Goal: Find specific page/section: Find specific page/section

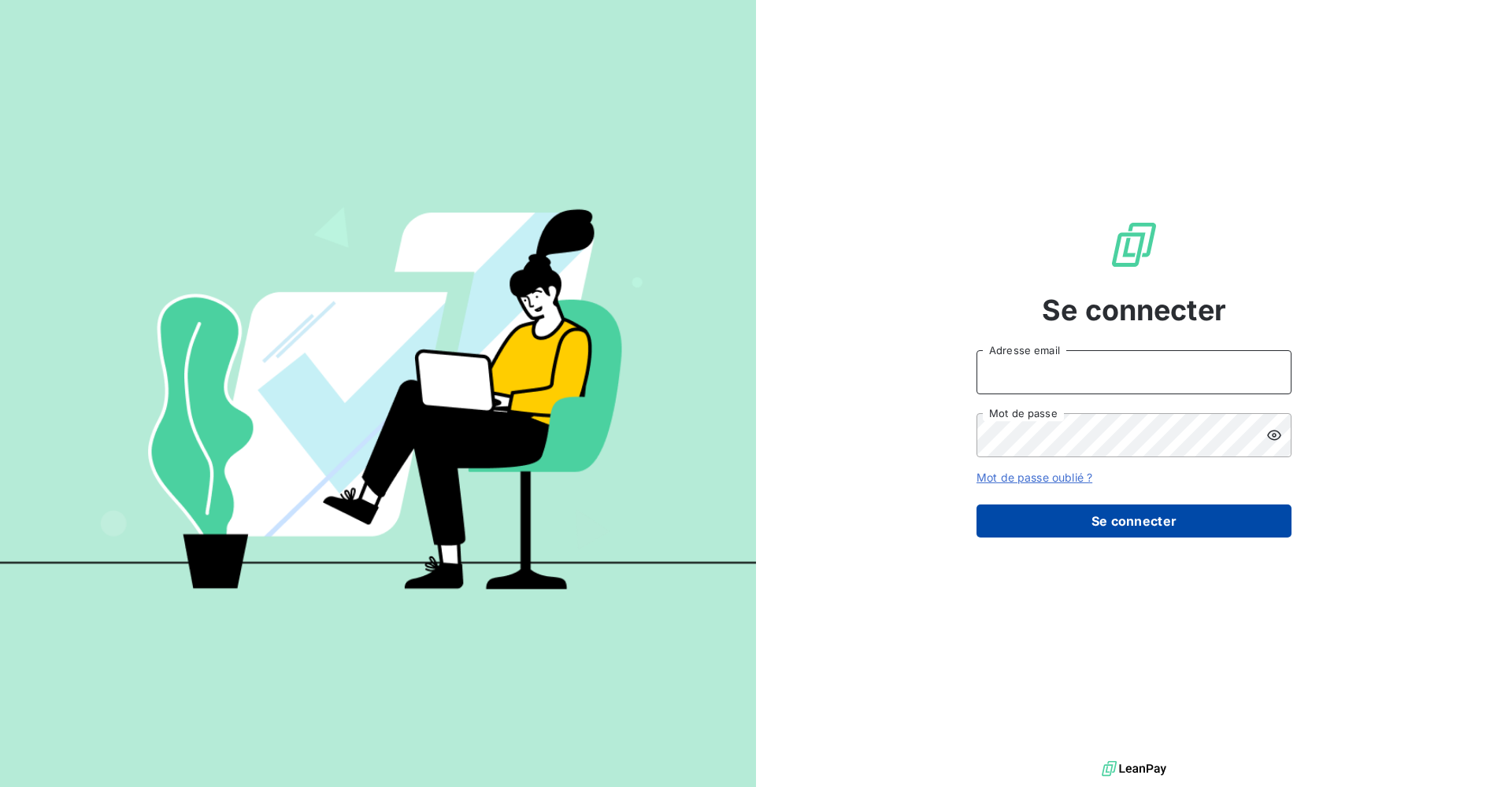
type input "[PERSON_NAME][EMAIL_ADDRESS][DOMAIN_NAME]"
drag, startPoint x: 1107, startPoint y: 530, endPoint x: 1099, endPoint y: 523, distance: 10.6
click at [1107, 530] on button "Se connecter" at bounding box center [1133, 522] width 315 height 34
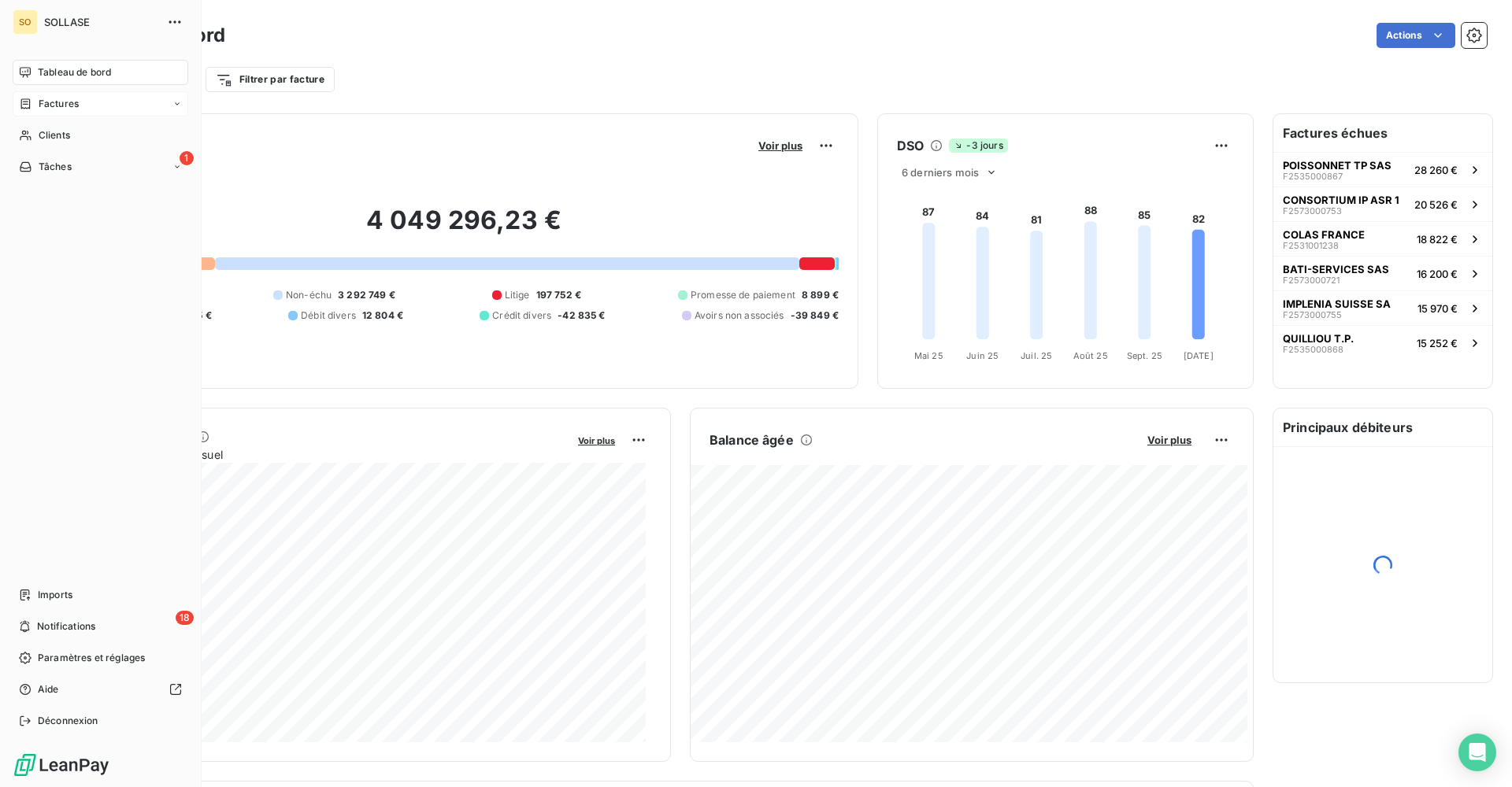
click at [92, 112] on div "Factures" at bounding box center [101, 105] width 176 height 26
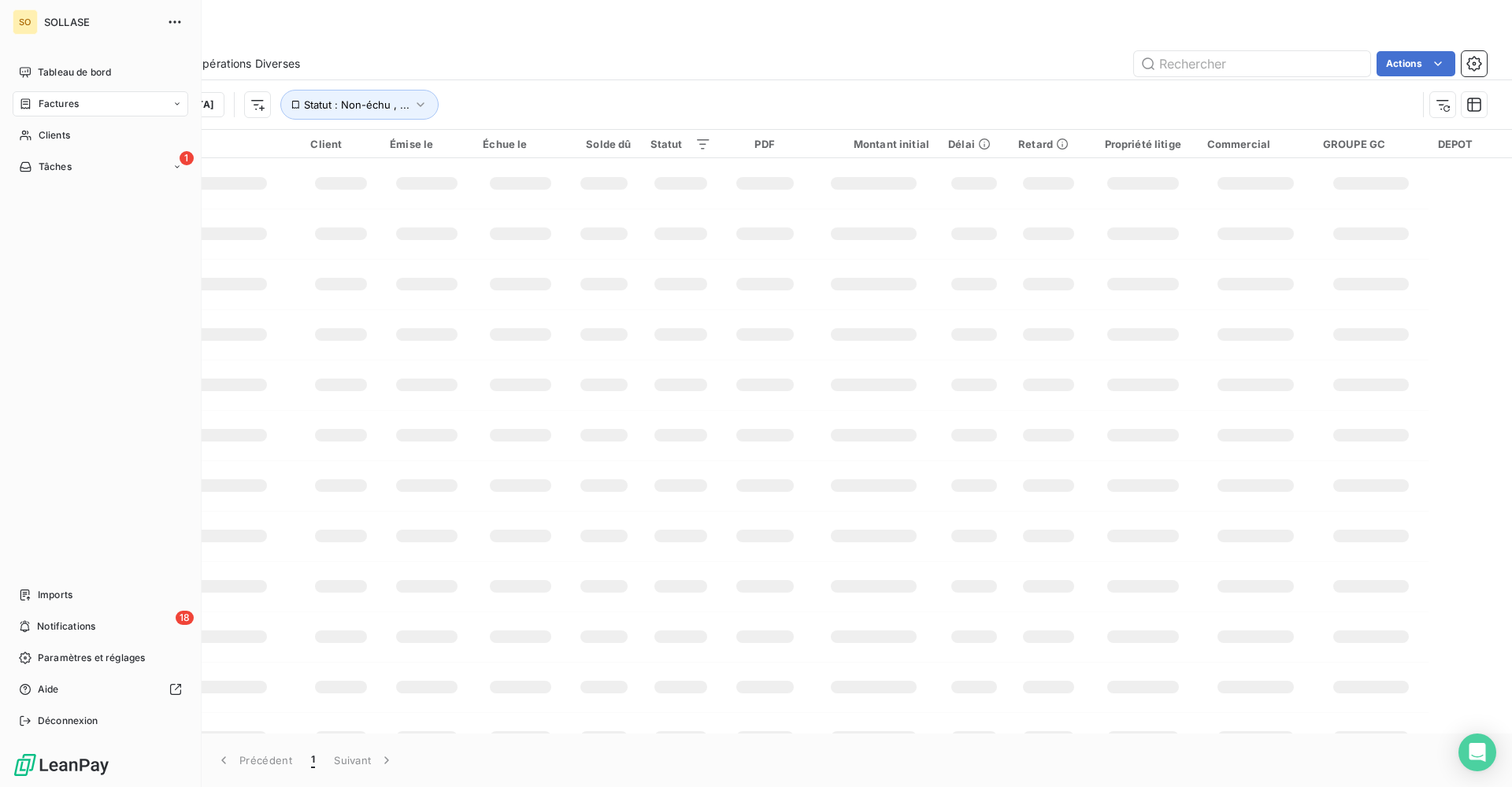
click at [33, 107] on div "Factures" at bounding box center [48, 104] width 60 height 14
click at [72, 233] on div "Clients" at bounding box center [101, 230] width 176 height 26
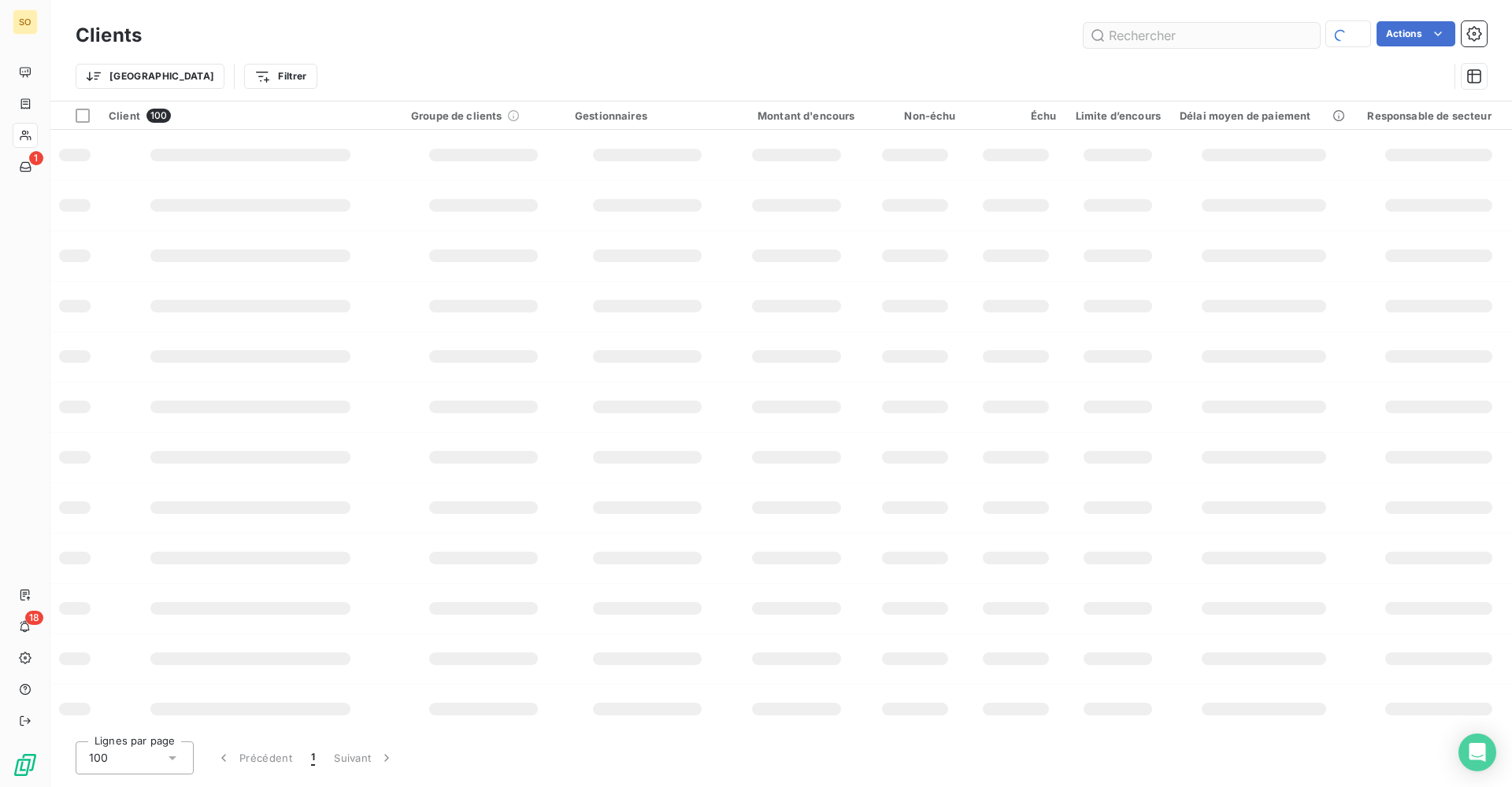
click at [1185, 33] on input "text" at bounding box center [1202, 36] width 237 height 26
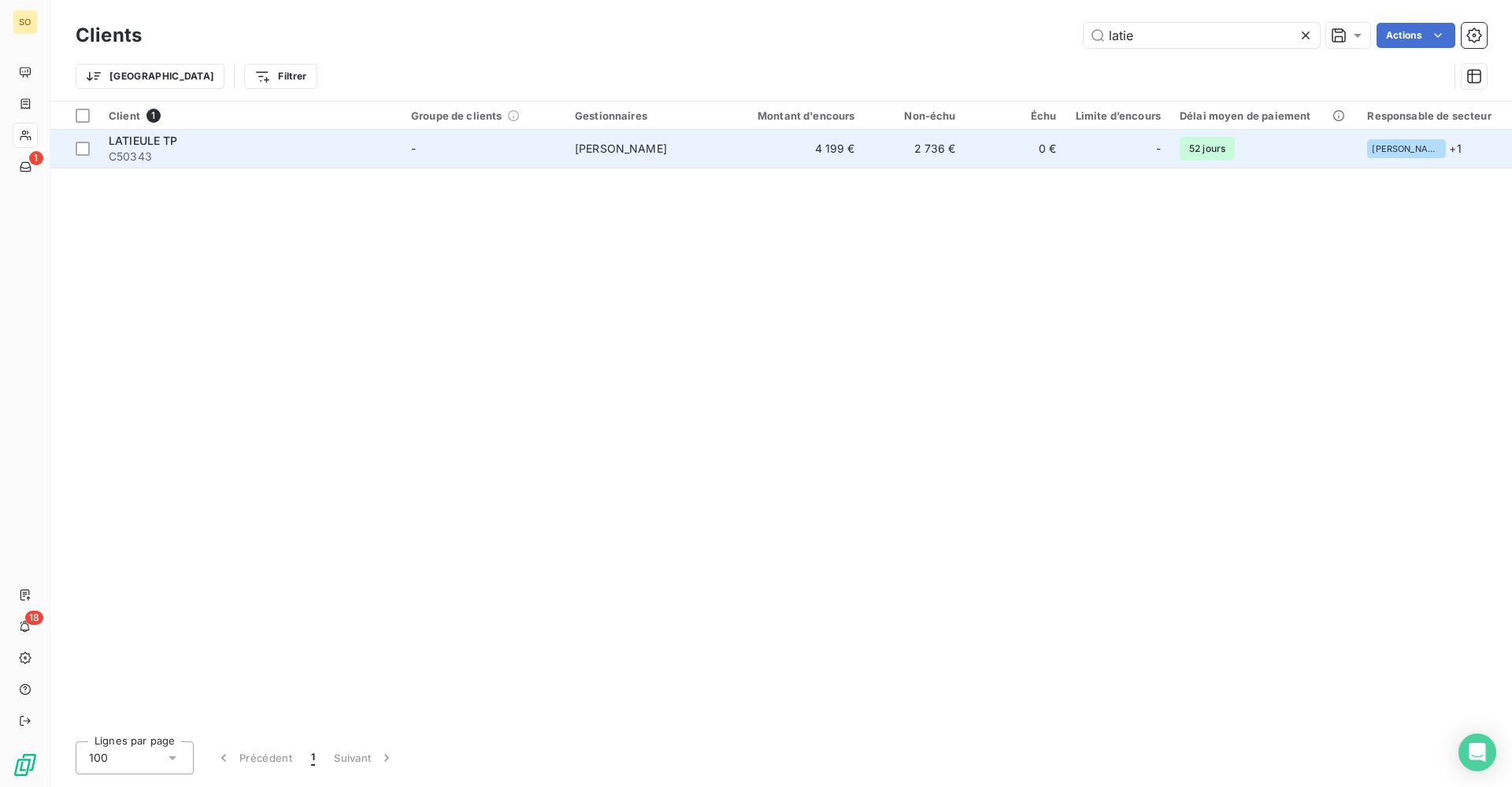
type input "latie"
click at [944, 157] on td "2 736 €" at bounding box center [915, 149] width 101 height 37
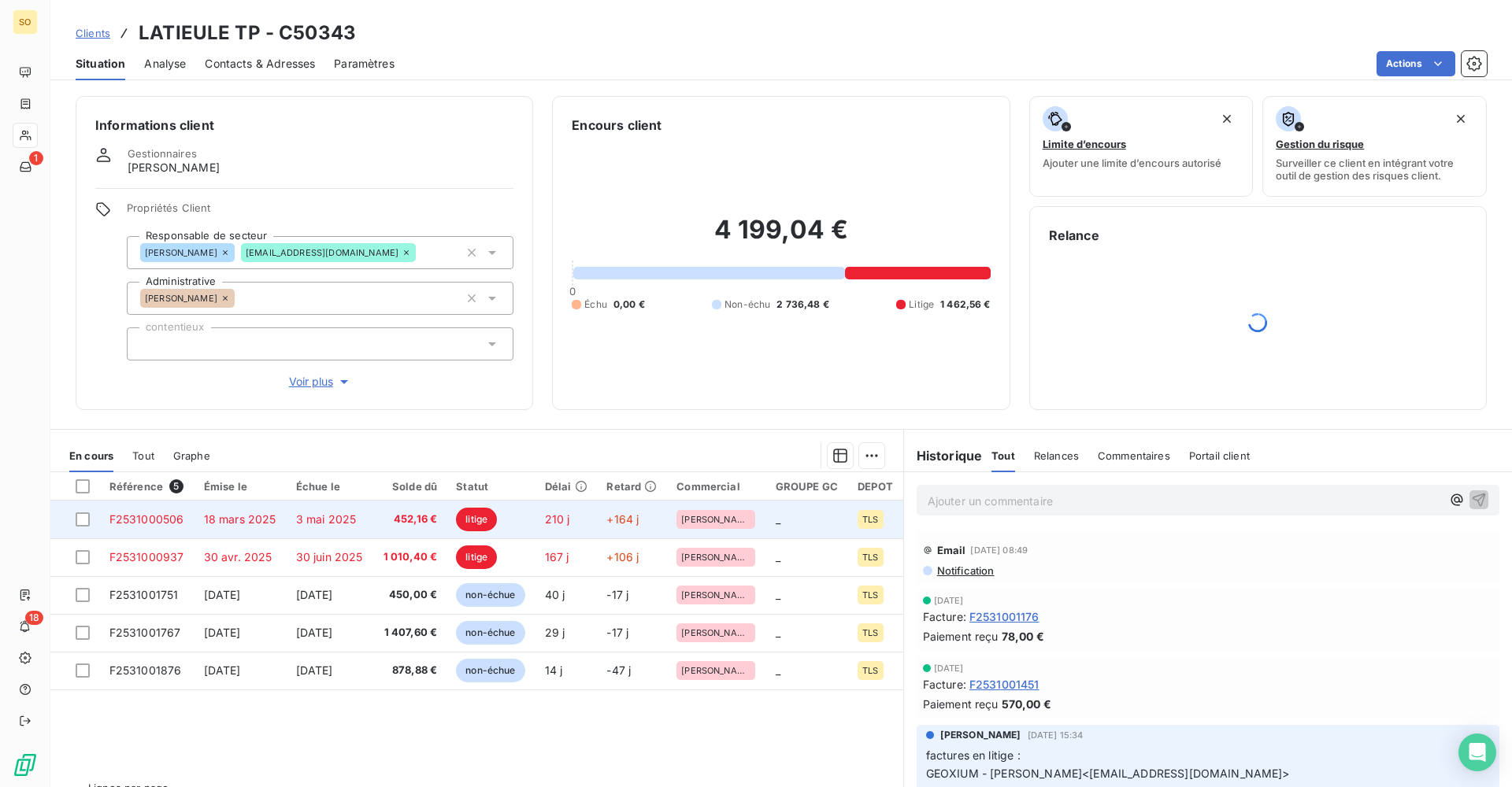
click at [370, 511] on td "3 mai 2025" at bounding box center [330, 520] width 87 height 37
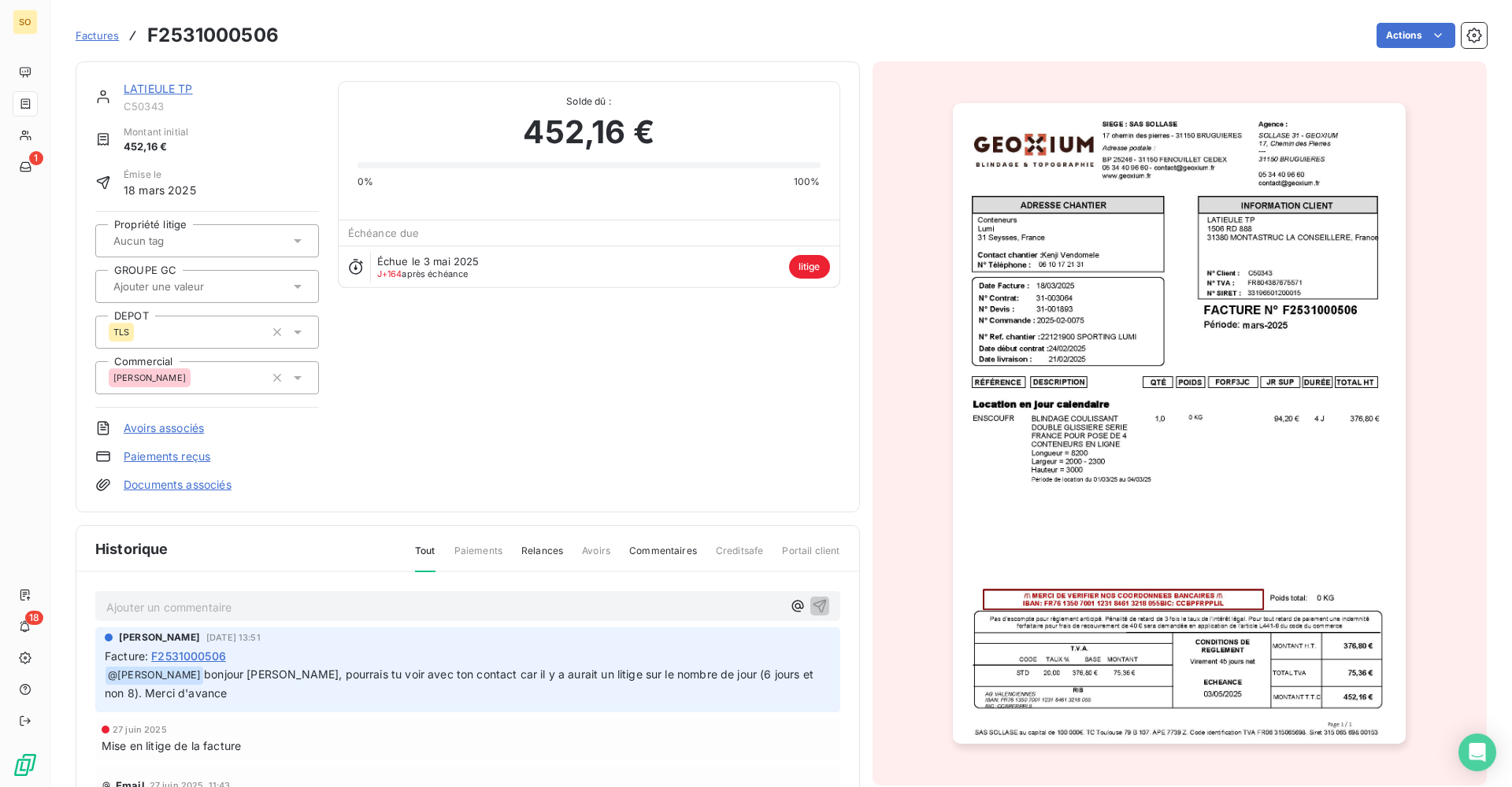
click at [213, 41] on h3 "F2531000506" at bounding box center [212, 36] width 131 height 29
copy h3 "F2531000506"
click at [174, 84] on link "LATIEULE TP" at bounding box center [158, 89] width 69 height 14
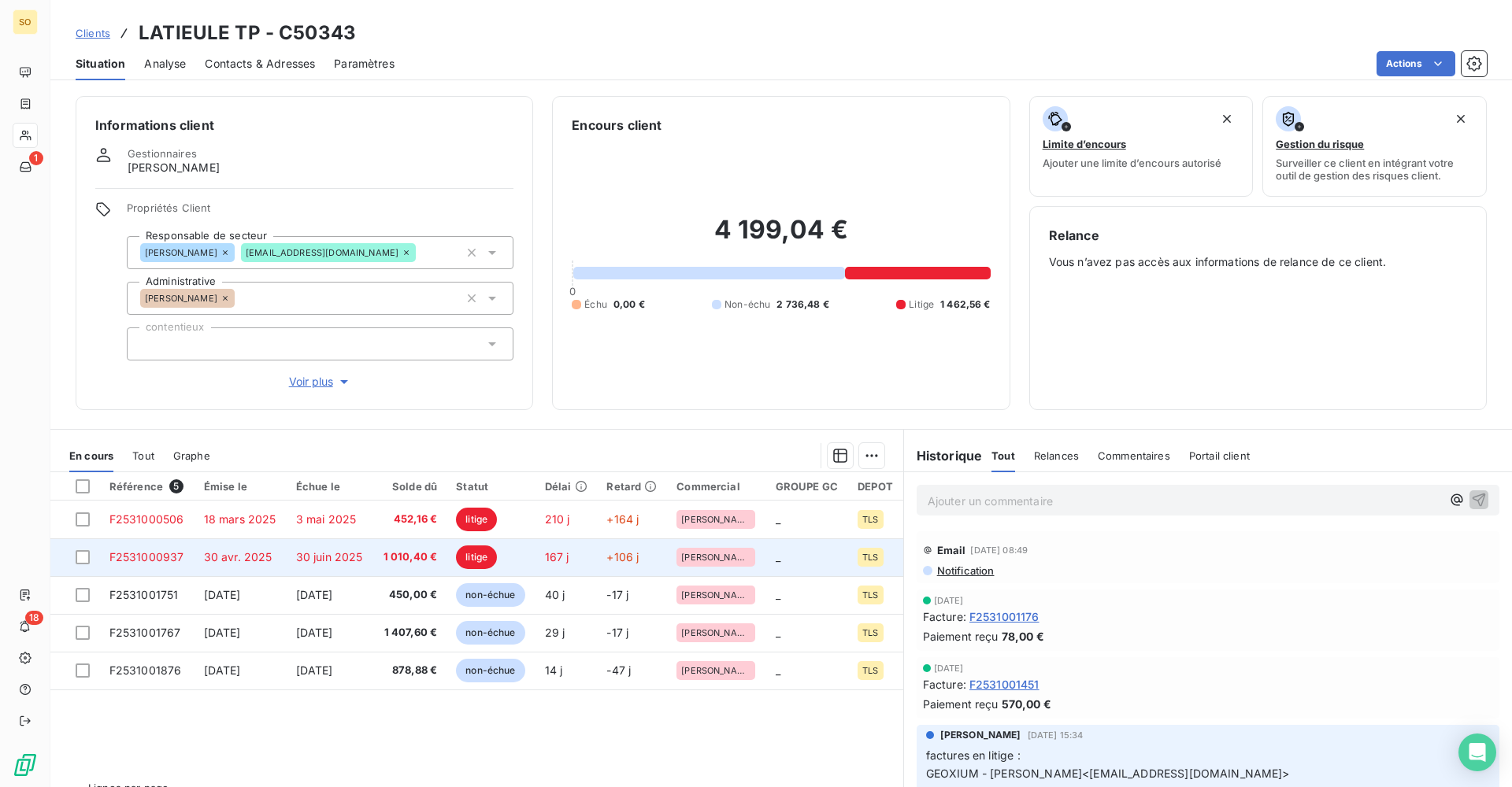
click at [342, 557] on span "30 juin 2025" at bounding box center [329, 557] width 67 height 14
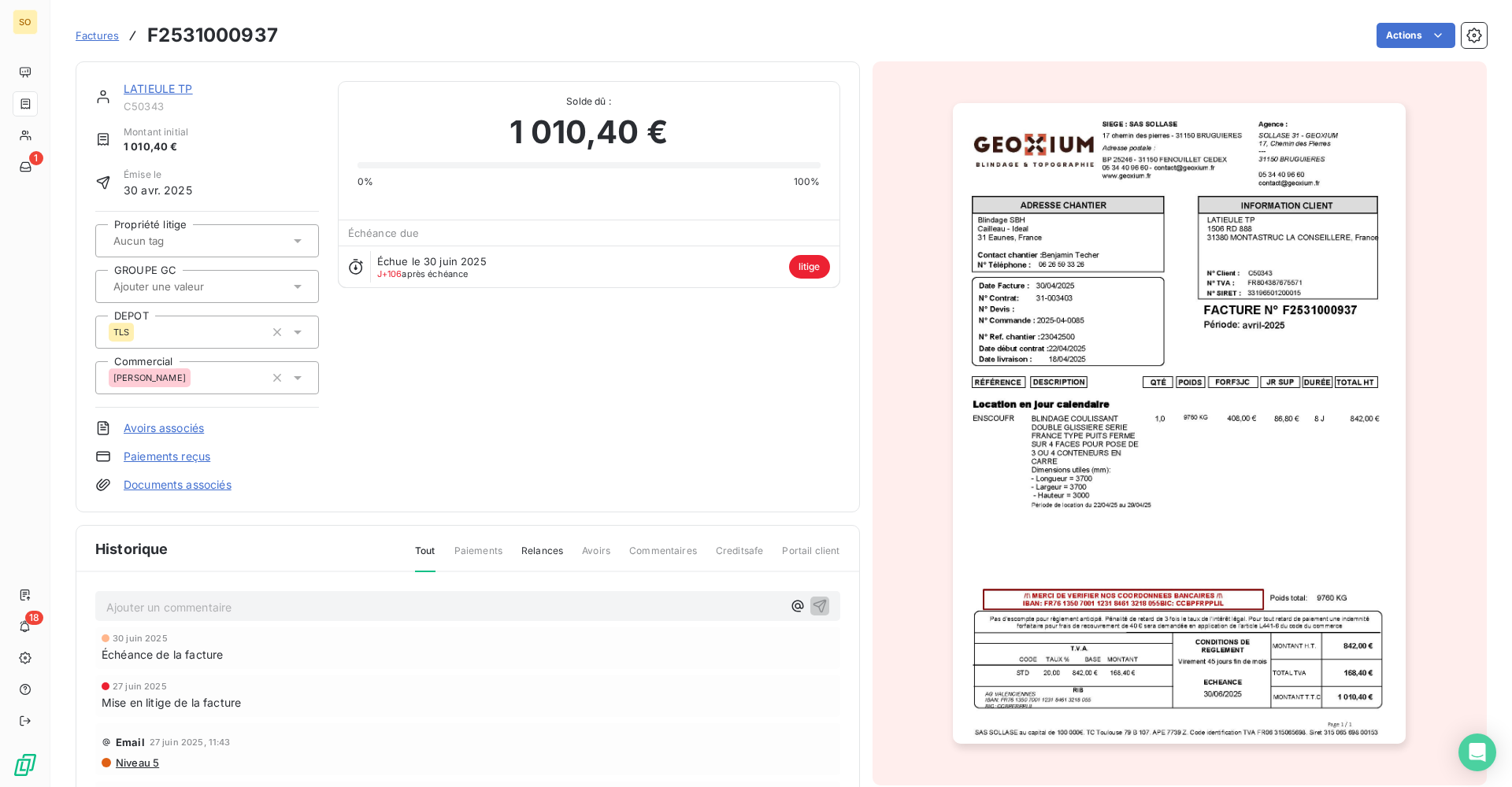
click at [250, 30] on h3 "F2531000937" at bounding box center [212, 36] width 131 height 29
copy h3 "F2531000937"
click at [178, 88] on link "LATIEULE TP" at bounding box center [158, 89] width 69 height 14
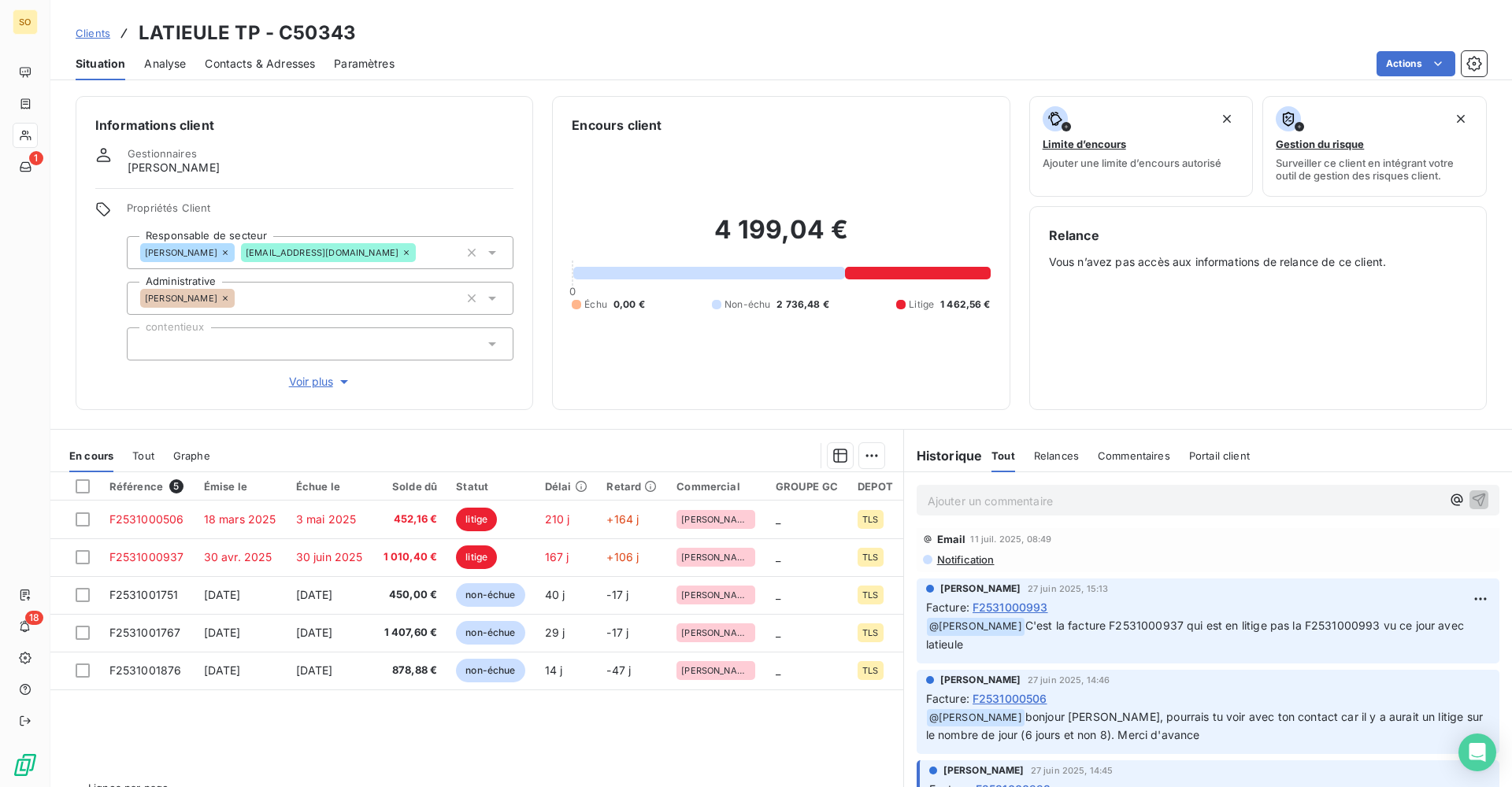
scroll to position [1181, 0]
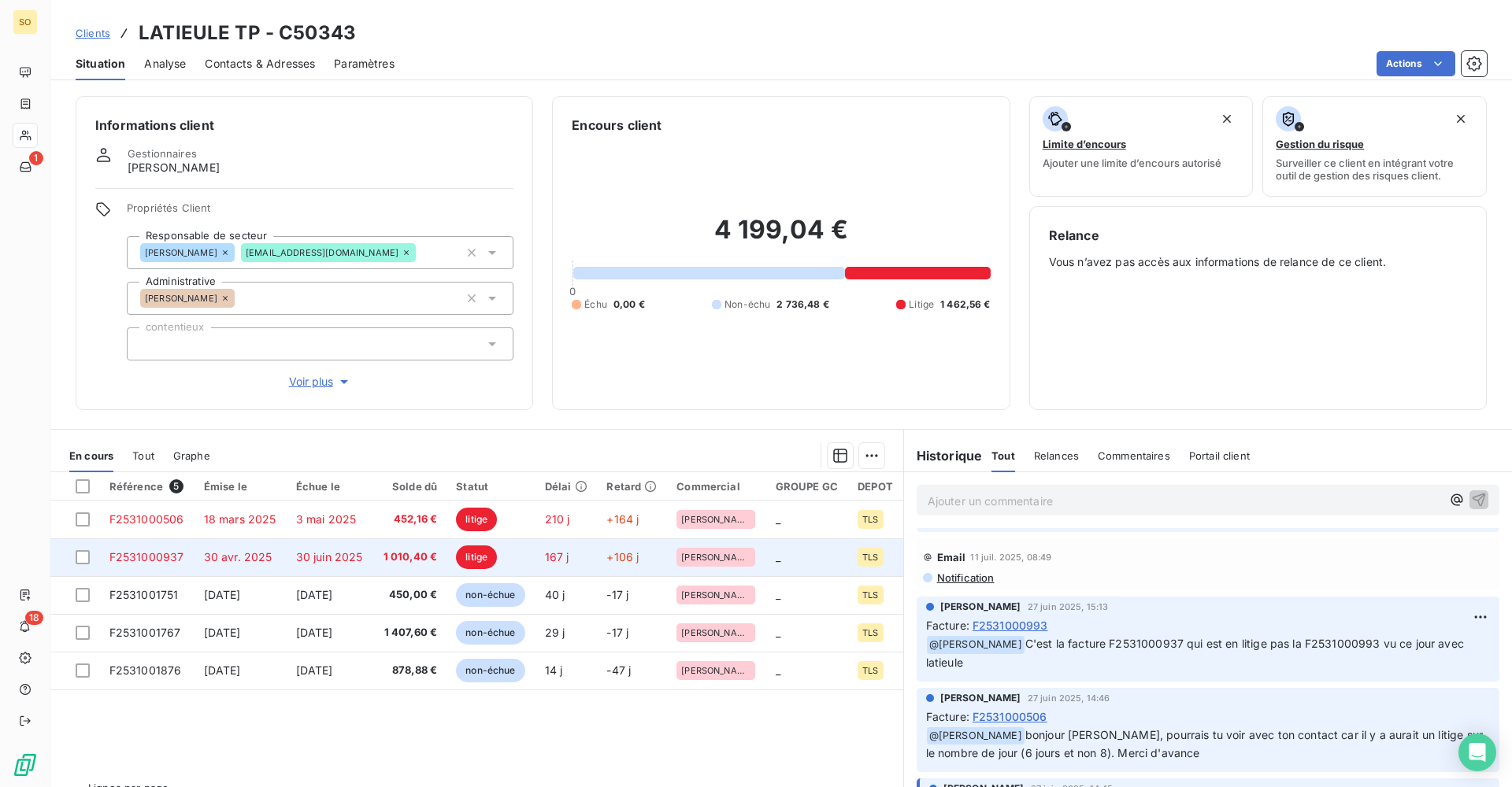
click at [324, 562] on span "30 juin 2025" at bounding box center [329, 557] width 67 height 14
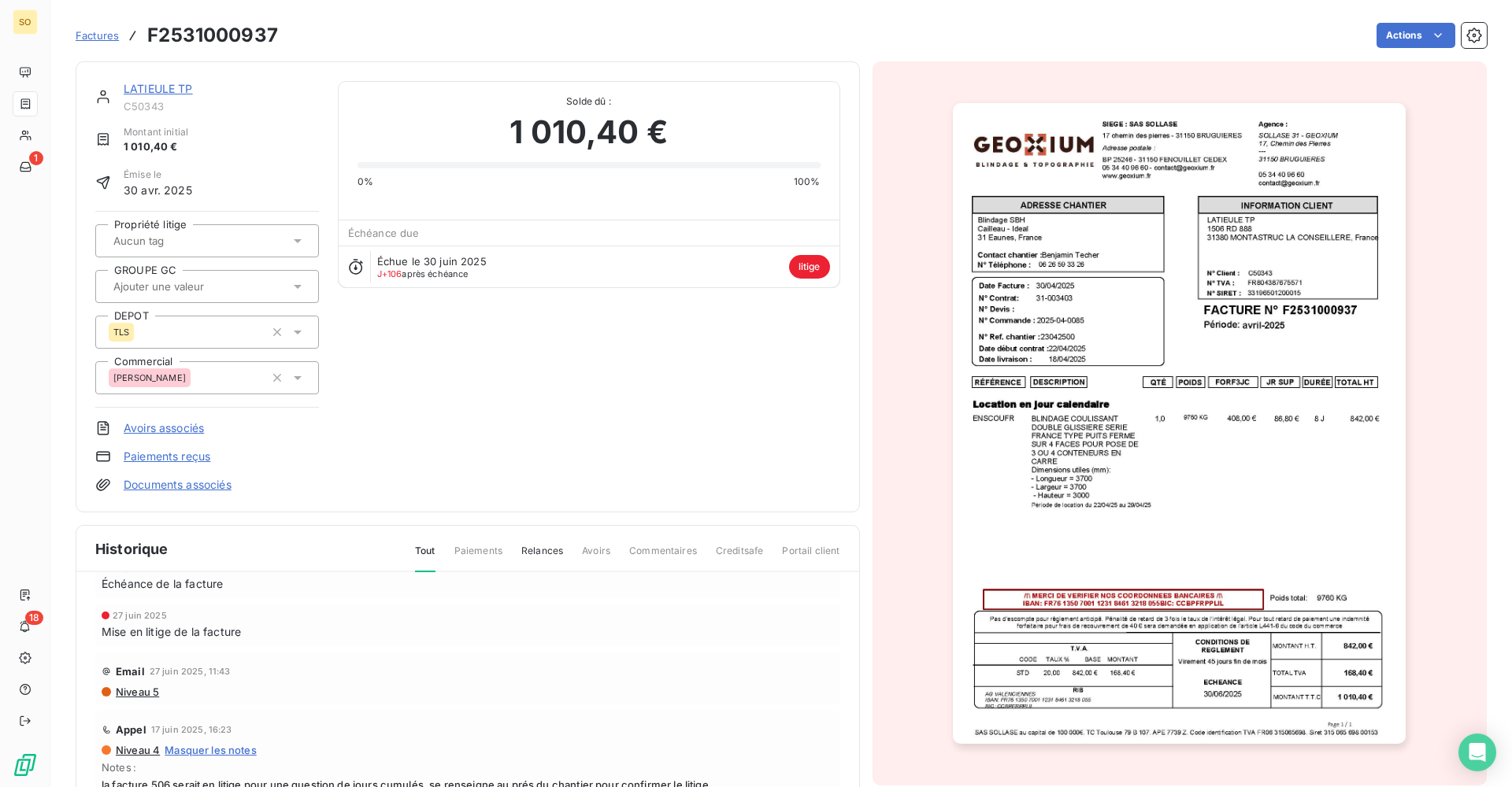
scroll to position [158, 0]
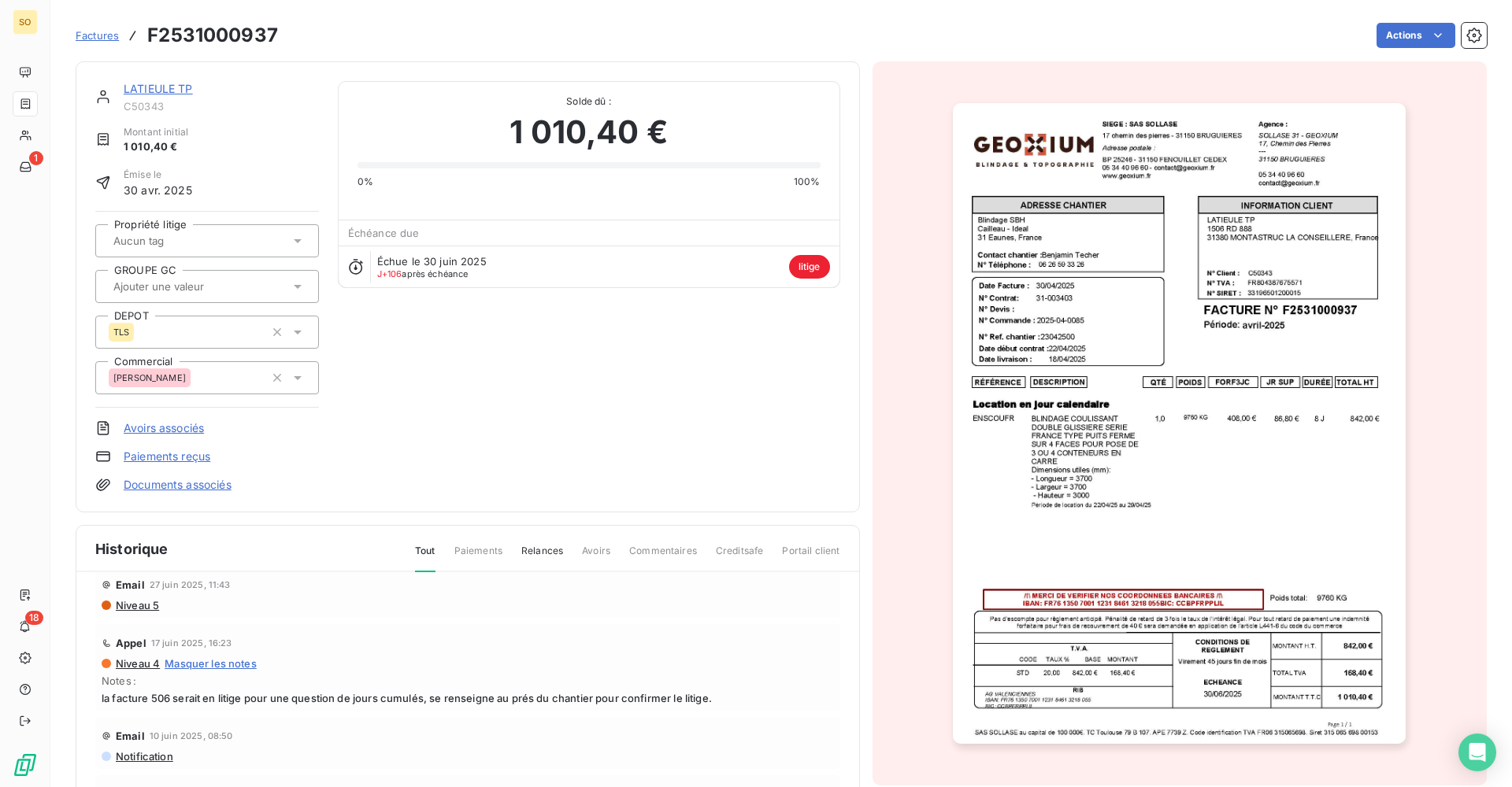
click at [1104, 546] on img "button" at bounding box center [1179, 424] width 453 height 641
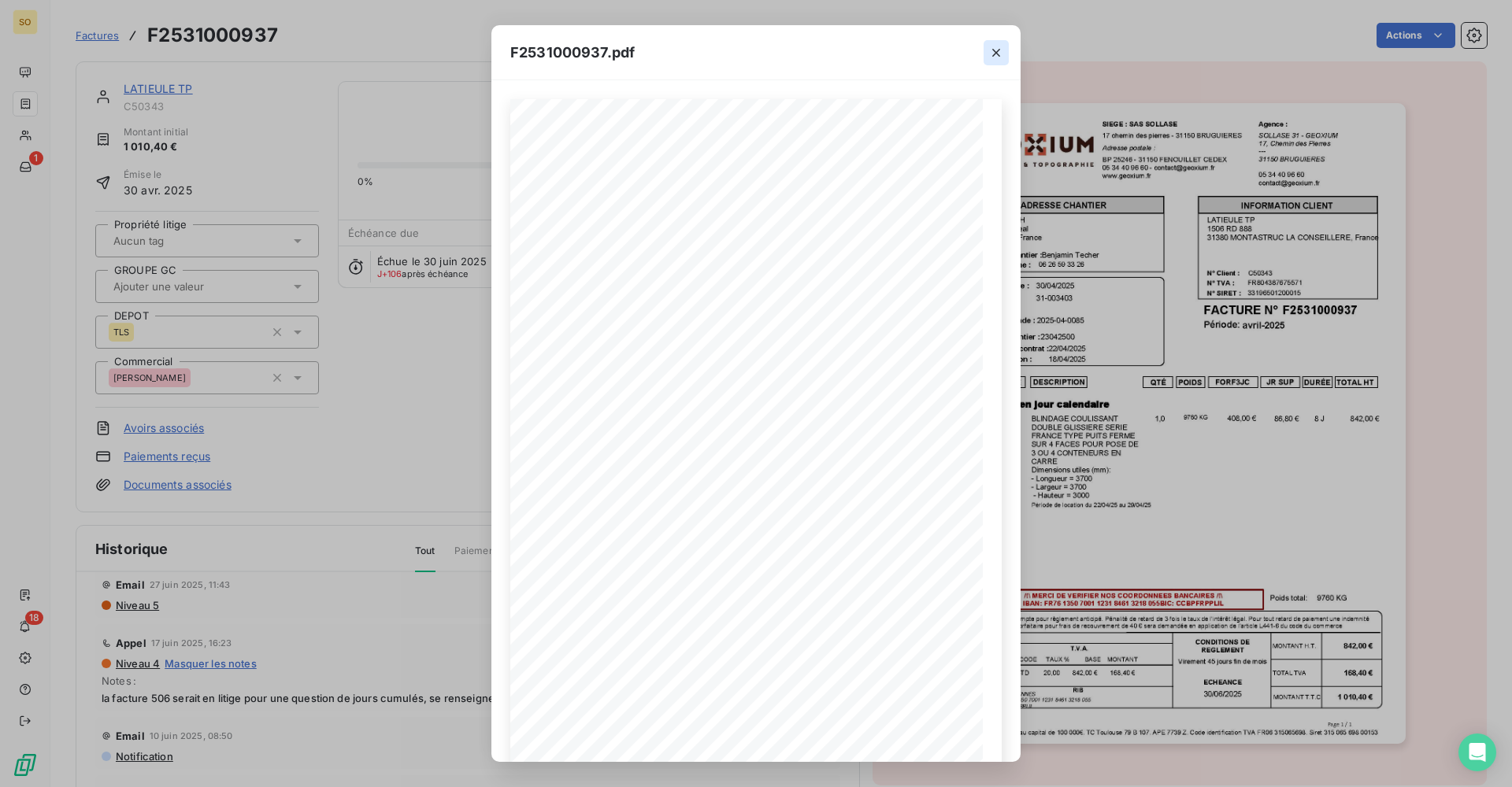
click at [994, 54] on icon "button" at bounding box center [996, 52] width 8 height 8
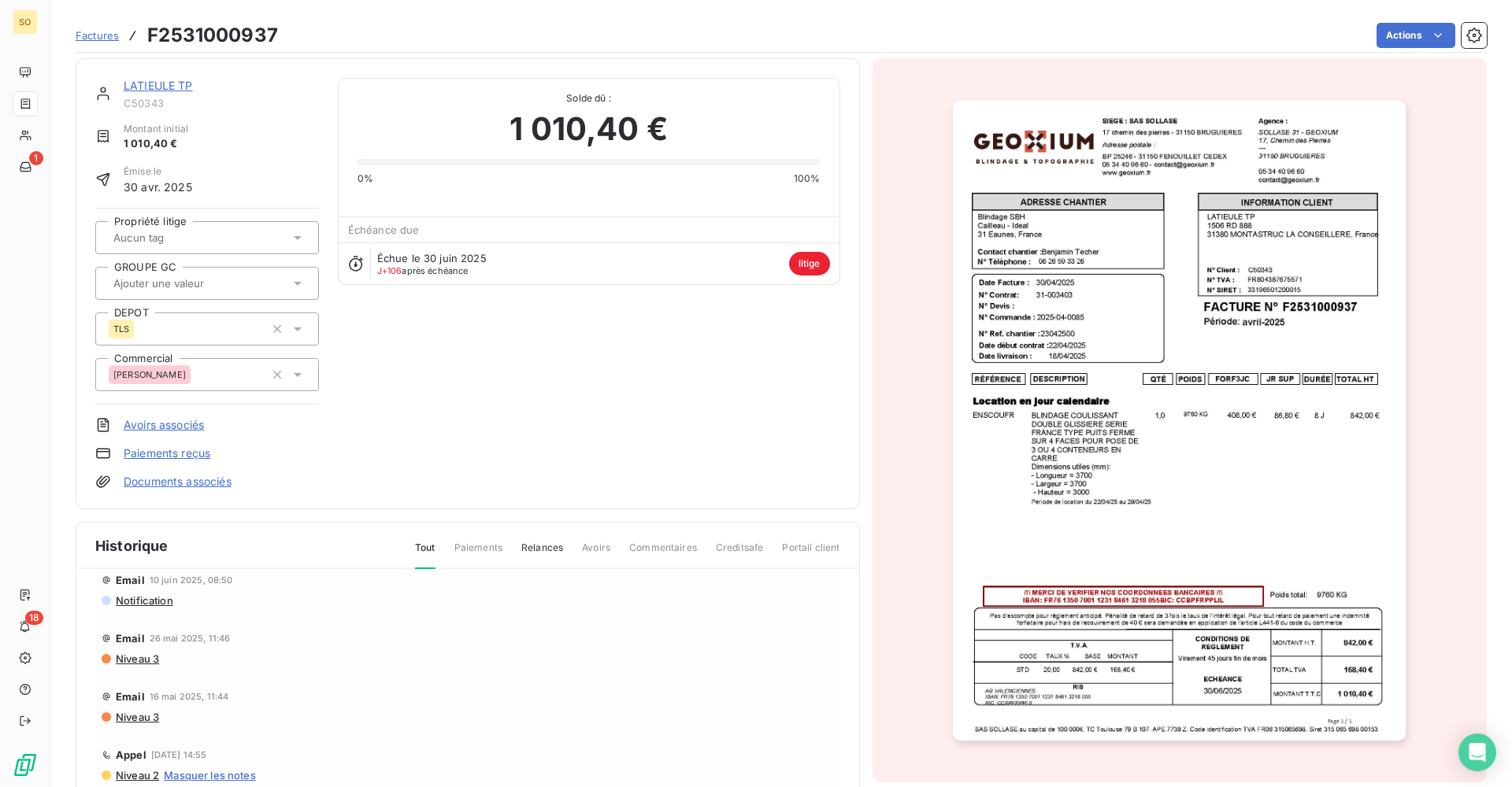
scroll to position [0, 0]
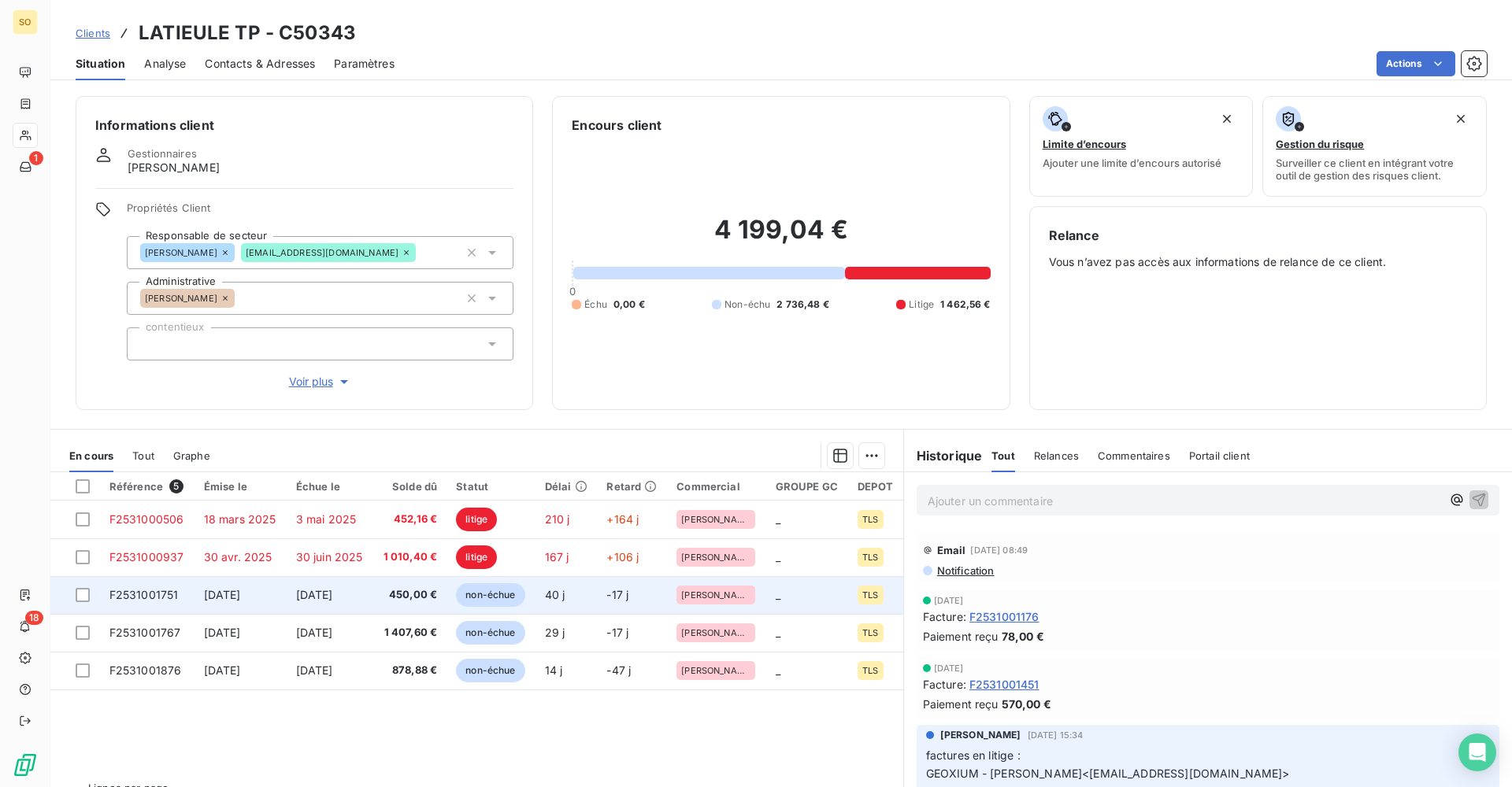
click at [279, 597] on td "[DATE]" at bounding box center [240, 595] width 92 height 37
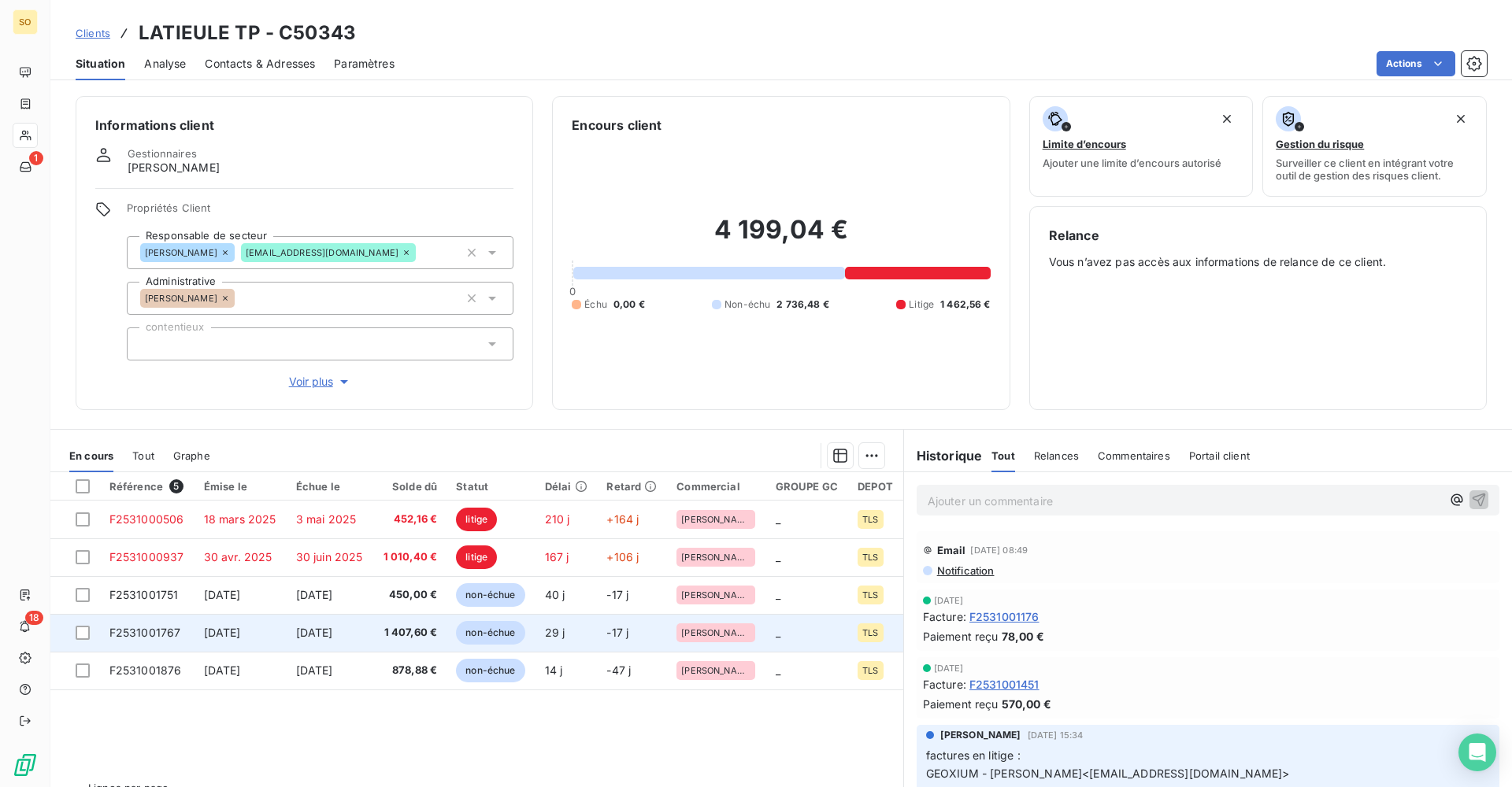
click at [333, 638] on span "[DATE]" at bounding box center [315, 633] width 37 height 14
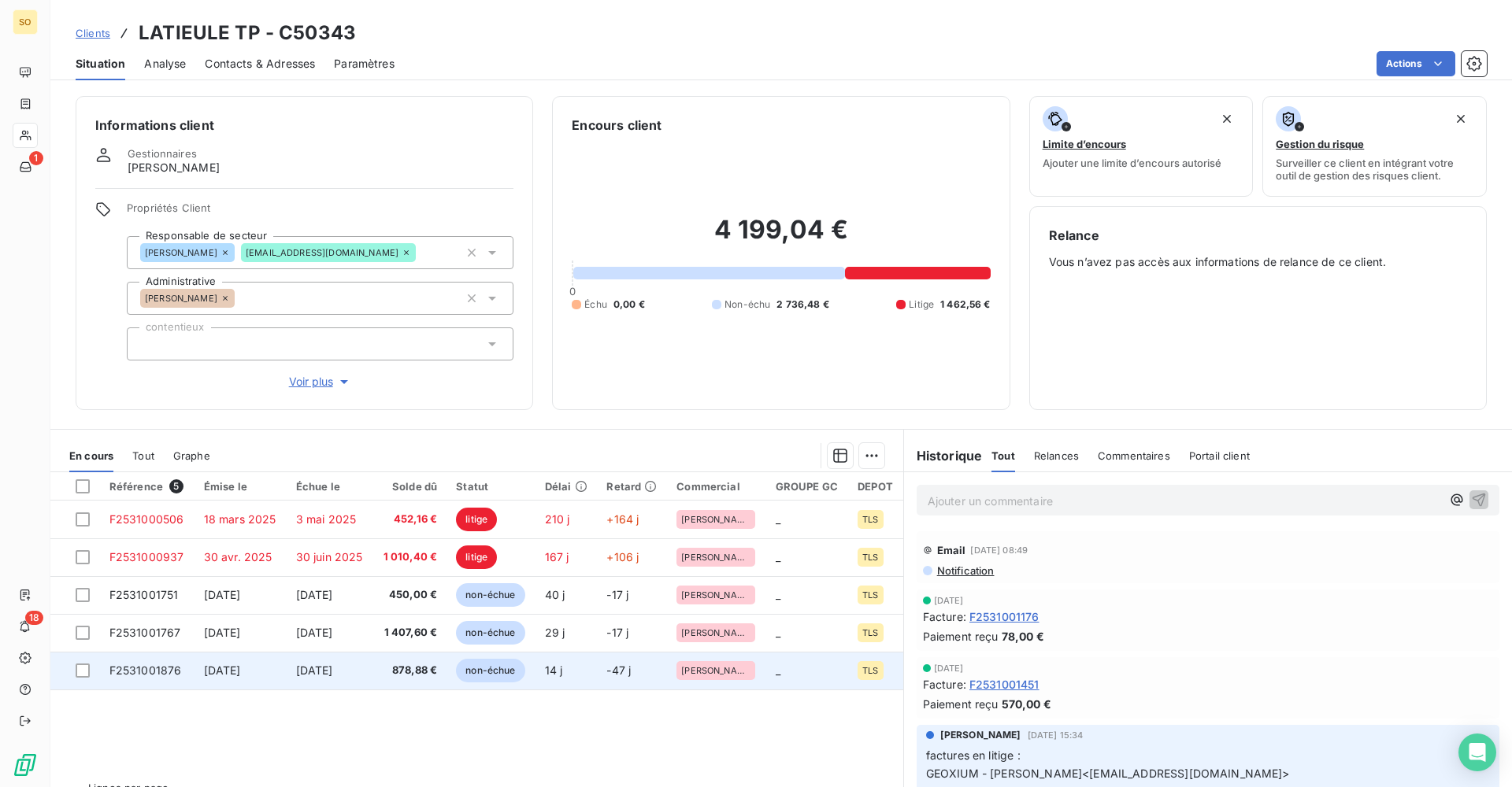
click at [333, 667] on span "[DATE]" at bounding box center [315, 671] width 37 height 14
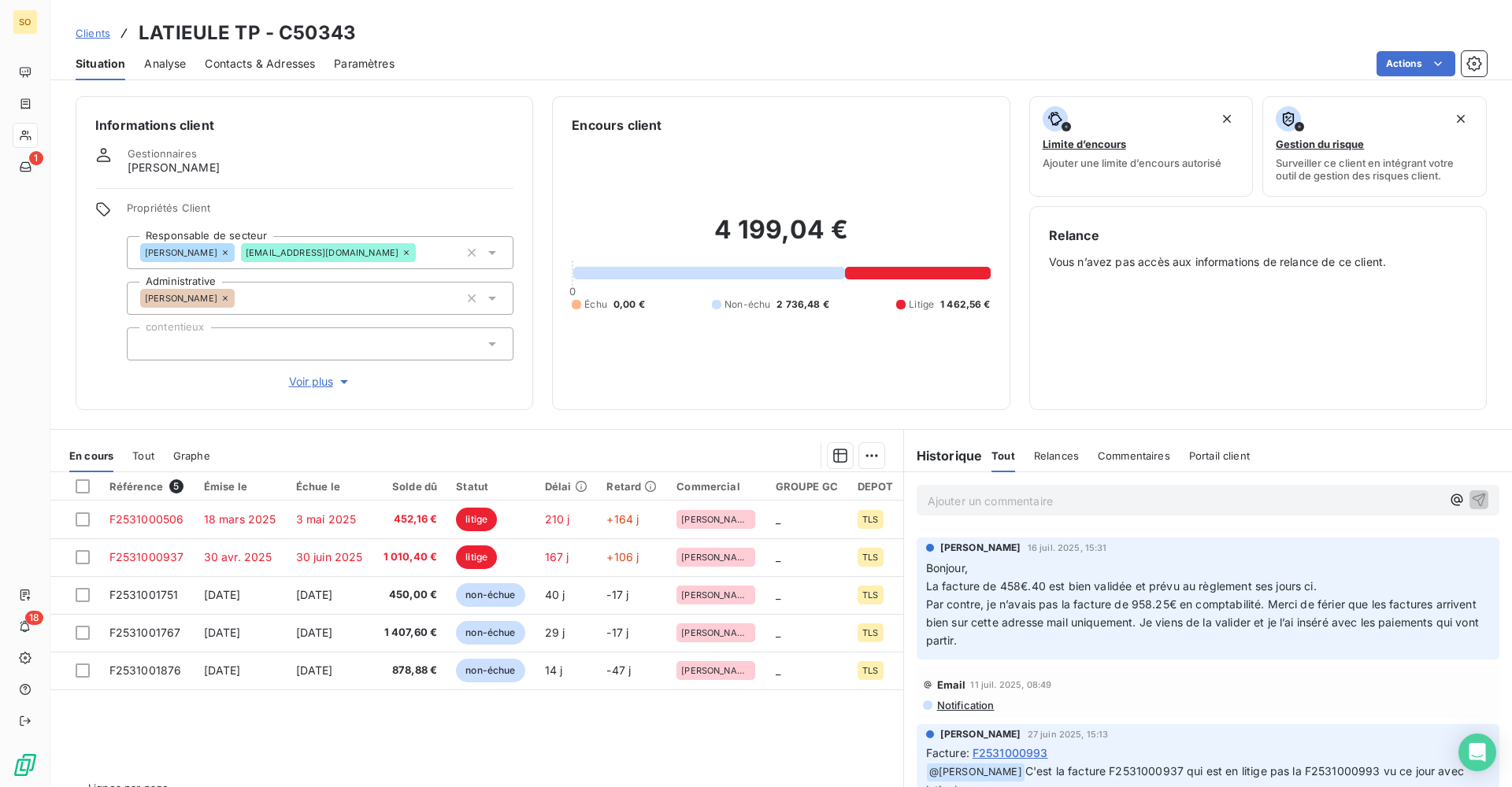
scroll to position [1103, 0]
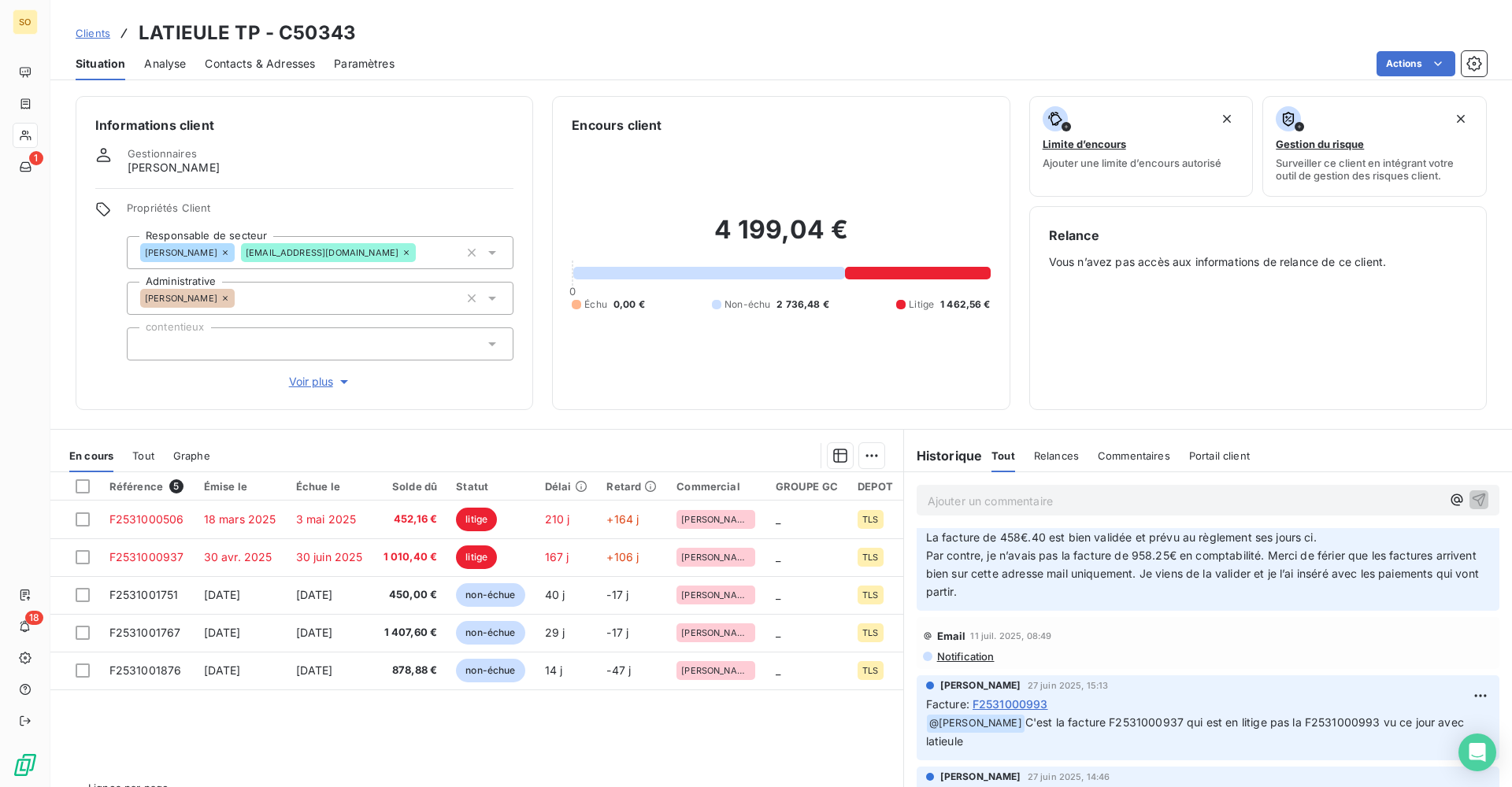
click at [1150, 721] on span "C'est la facture F2531000937 qui est en litige pas la F2531000993 vu ce jour av…" at bounding box center [1196, 732] width 540 height 33
drag, startPoint x: 1150, startPoint y: 721, endPoint x: 1331, endPoint y: 722, distance: 181.0
click at [1331, 722] on span "C'est la facture F2531000937 qui est en litige pas la F2531000993 vu ce jour av…" at bounding box center [1196, 732] width 540 height 33
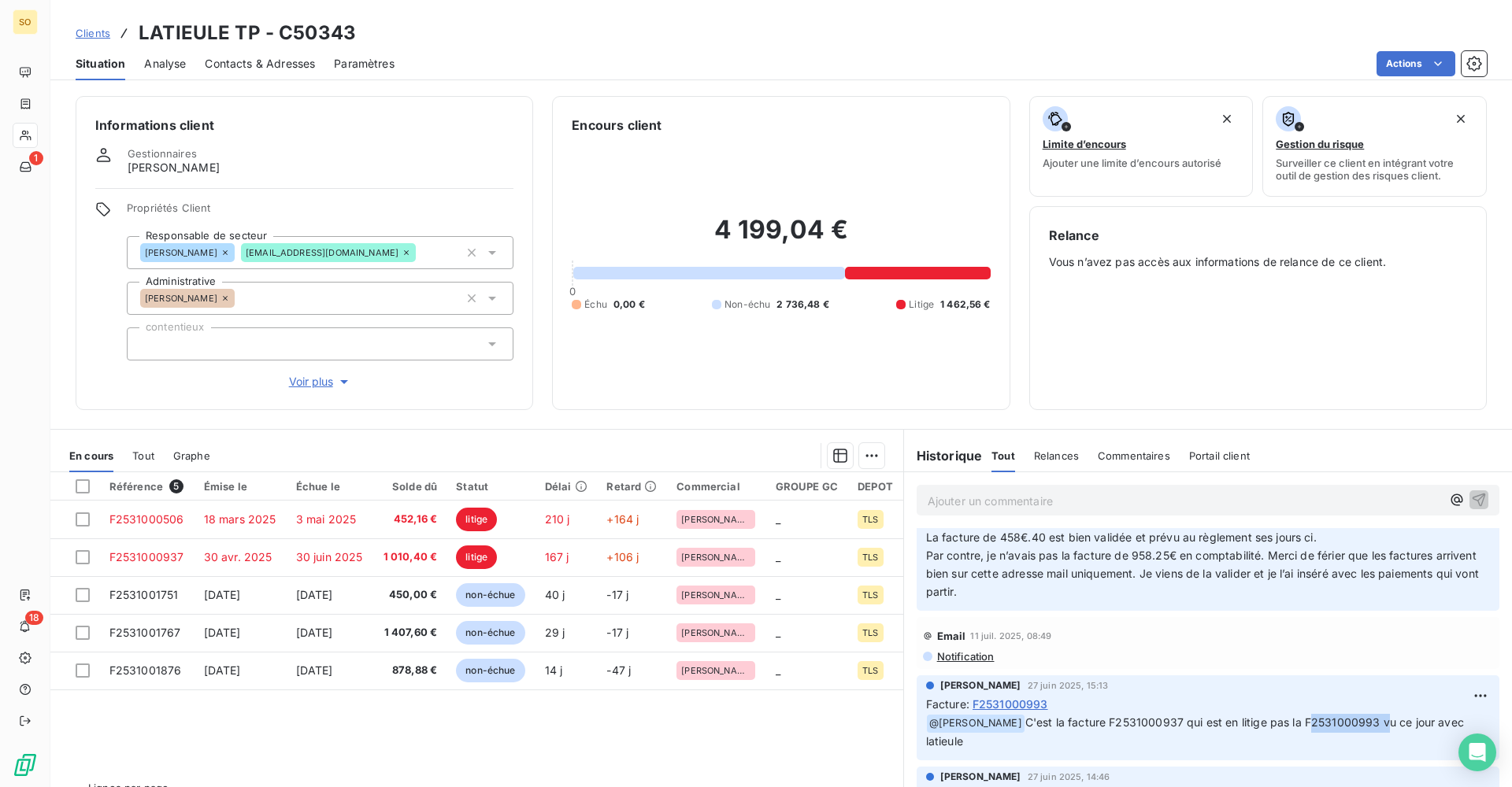
copy span "F2531000993"
click at [136, 463] on div "Tout" at bounding box center [143, 456] width 22 height 34
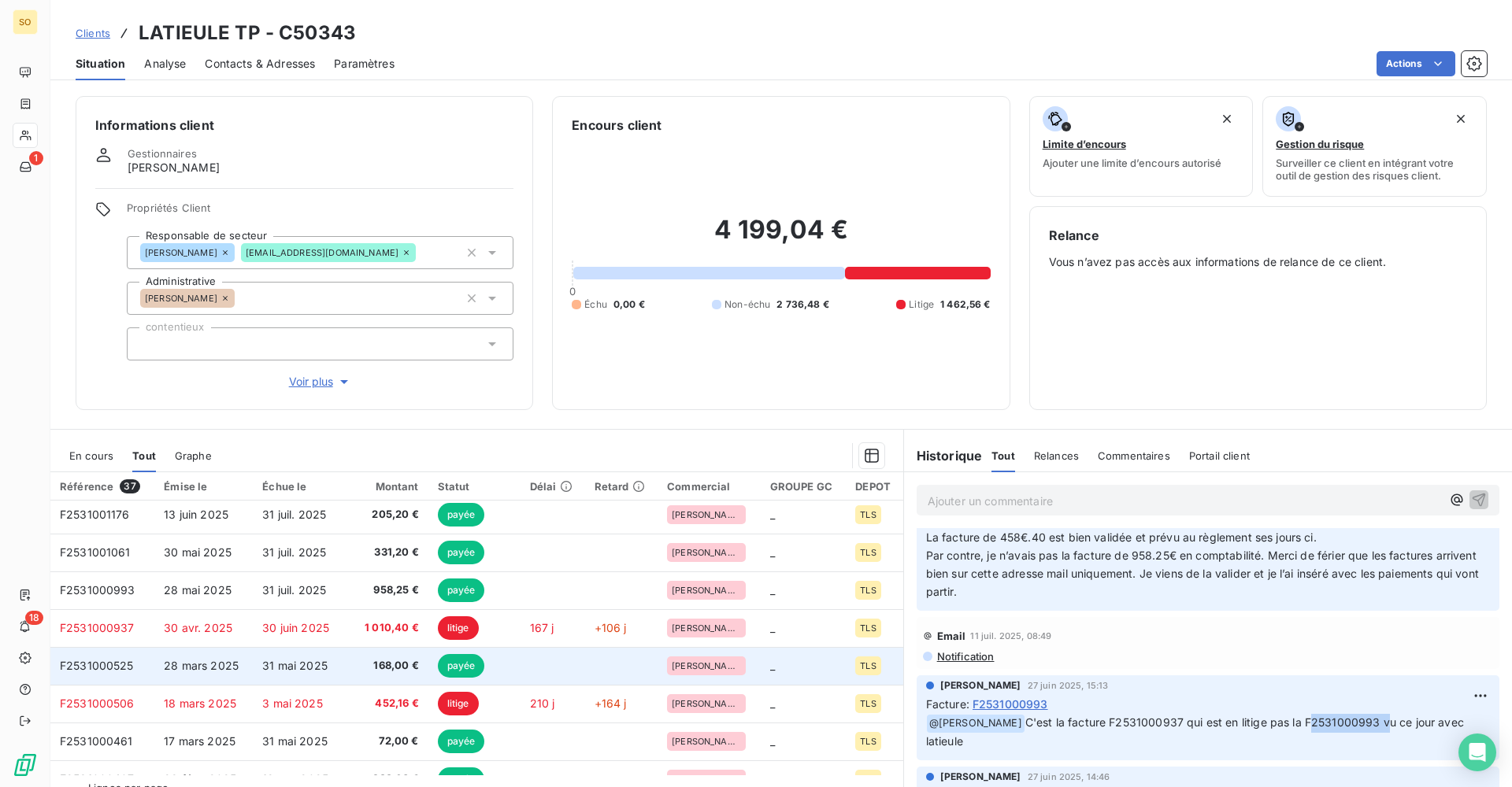
scroll to position [158, 0]
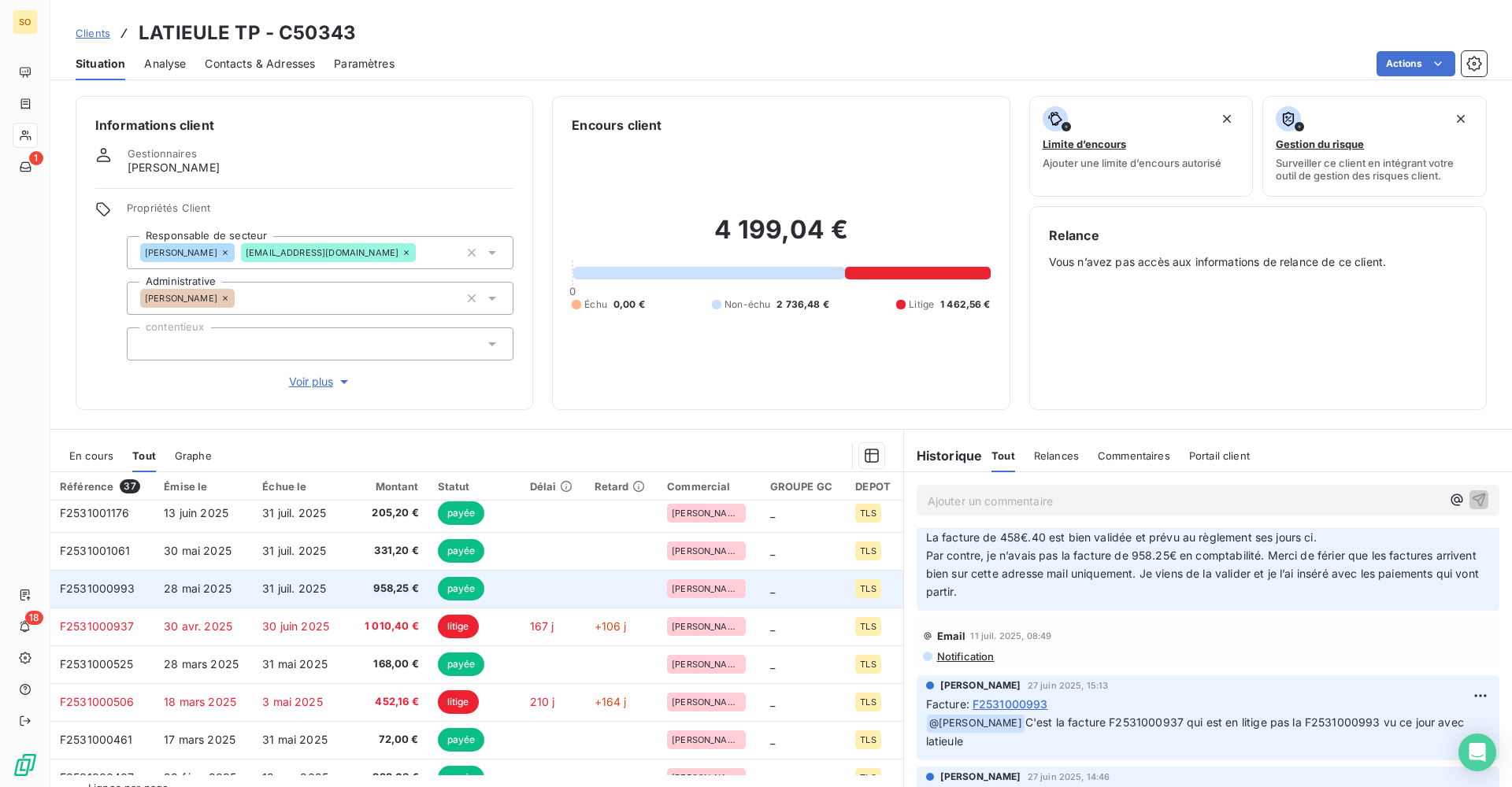
click at [221, 593] on span "28 mai 2025" at bounding box center [197, 589] width 68 height 14
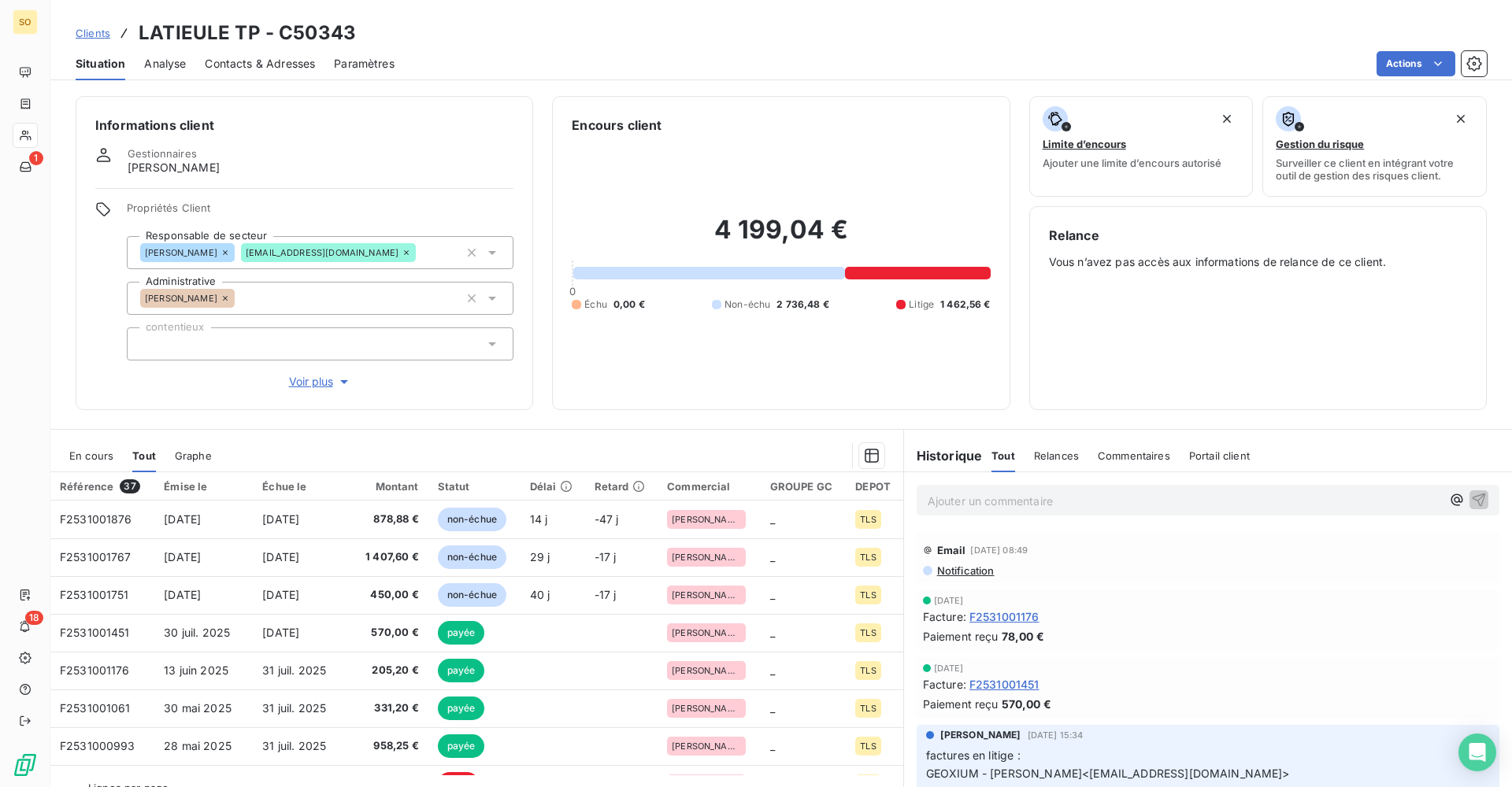
drag, startPoint x: 96, startPoint y: 453, endPoint x: 120, endPoint y: 466, distance: 27.3
click at [96, 453] on span "En cours" at bounding box center [91, 456] width 44 height 13
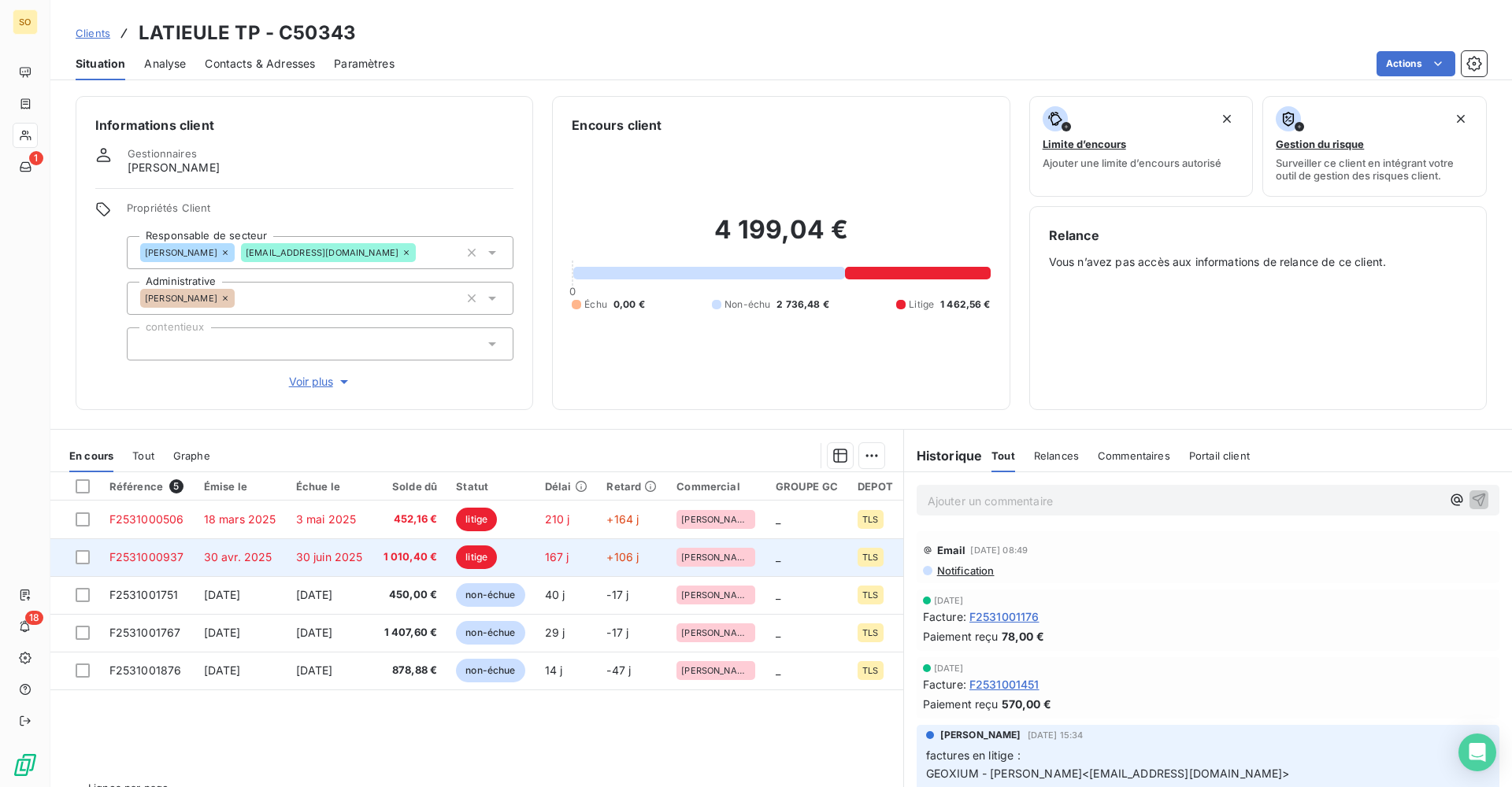
click at [273, 564] on td "30 avr. 2025" at bounding box center [240, 557] width 92 height 37
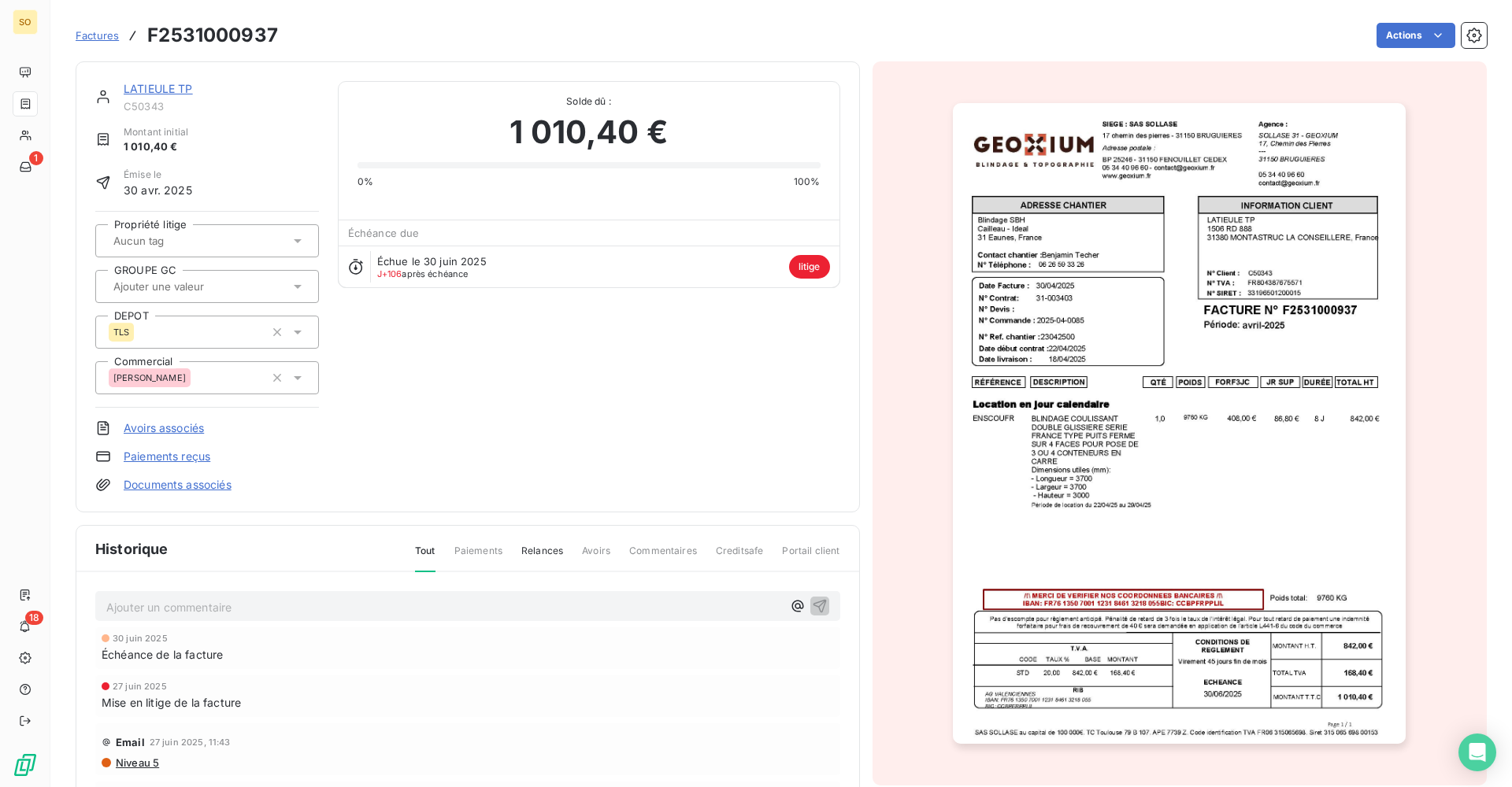
click at [216, 41] on h3 "F2531000937" at bounding box center [212, 36] width 131 height 29
copy h3 "F2531000937"
